Goal: Information Seeking & Learning: Stay updated

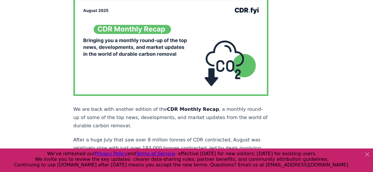
scroll to position [65, 0]
click at [366, 153] on icon at bounding box center [366, 154] width 7 height 7
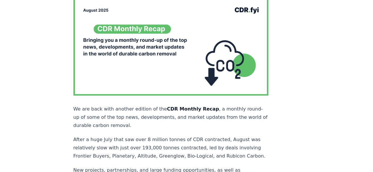
click at [167, 106] on strong "CDR Monthly Recap" at bounding box center [193, 109] width 52 height 6
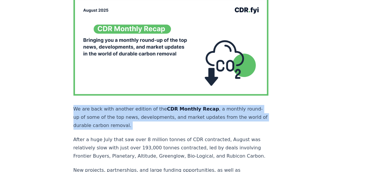
click at [167, 106] on strong "CDR Monthly Recap" at bounding box center [193, 109] width 52 height 6
click at [174, 106] on strong "CDR Monthly Recap" at bounding box center [193, 109] width 52 height 6
drag, startPoint x: 74, startPoint y: 96, endPoint x: 164, endPoint y: 115, distance: 92.2
click at [164, 115] on p "We are back with another edition of the CDR Monthly Recap , a monthly round-up …" at bounding box center [170, 117] width 195 height 25
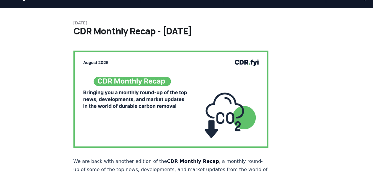
scroll to position [0, 0]
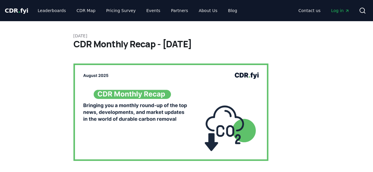
drag, startPoint x: 163, startPoint y: 107, endPoint x: 260, endPoint y: 115, distance: 97.3
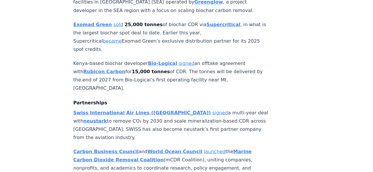
scroll to position [555, 0]
